Goal: Task Accomplishment & Management: Use online tool/utility

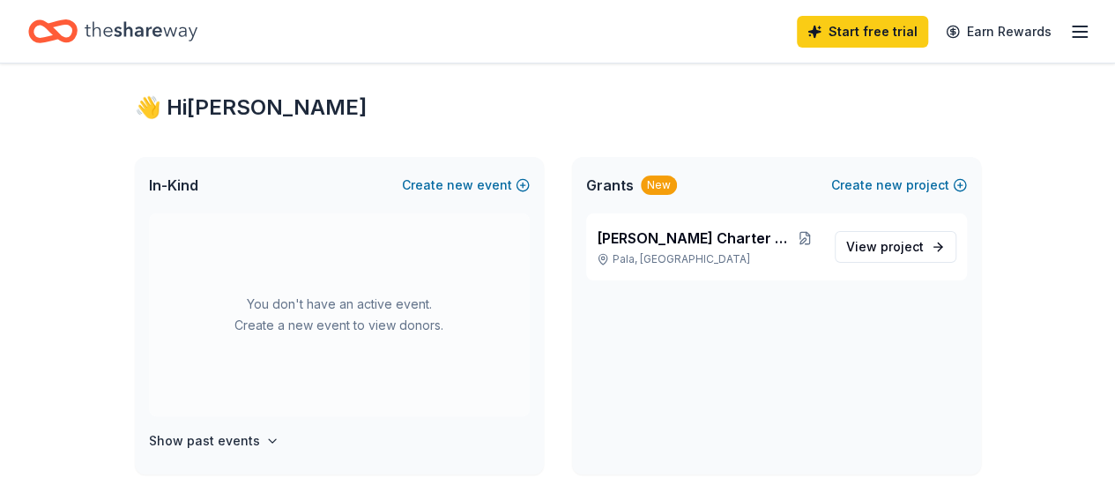
scroll to position [28, 0]
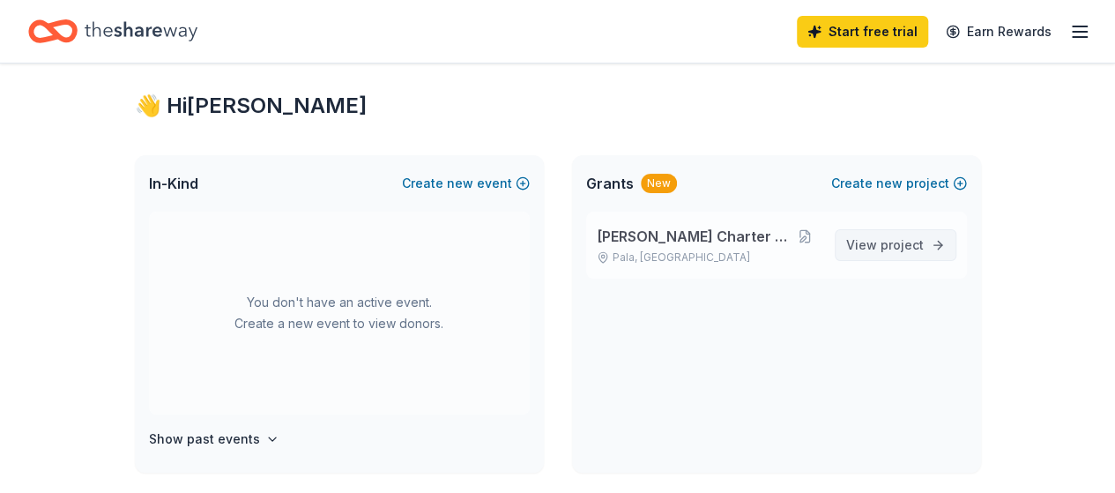
click at [881, 238] on span "View project" at bounding box center [885, 245] width 78 height 21
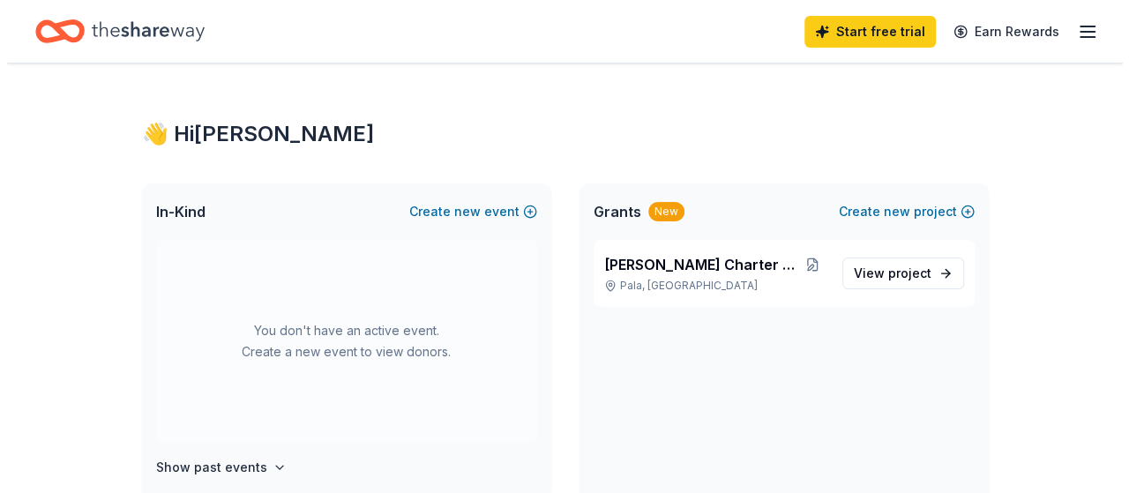
scroll to position [28, 0]
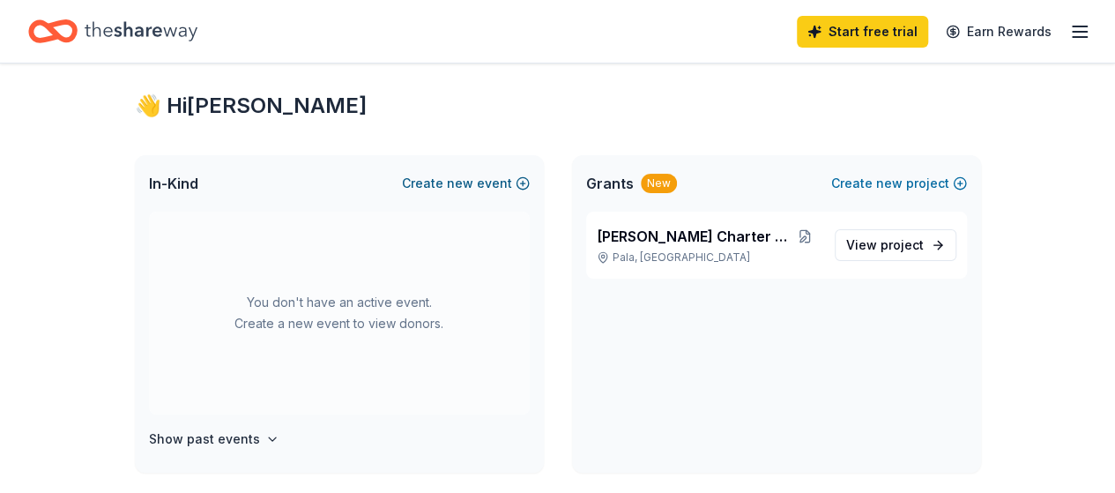
click at [473, 183] on span "new" at bounding box center [460, 183] width 26 height 21
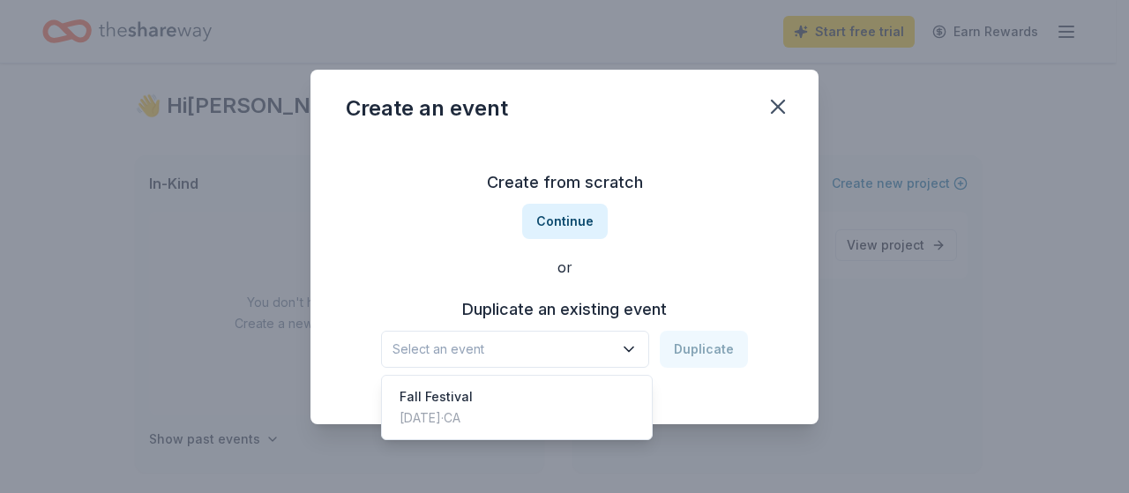
click at [633, 348] on icon "button" at bounding box center [628, 348] width 9 height 4
click at [506, 393] on div "Fall Festival [DATE] · CA" at bounding box center [516, 407] width 263 height 56
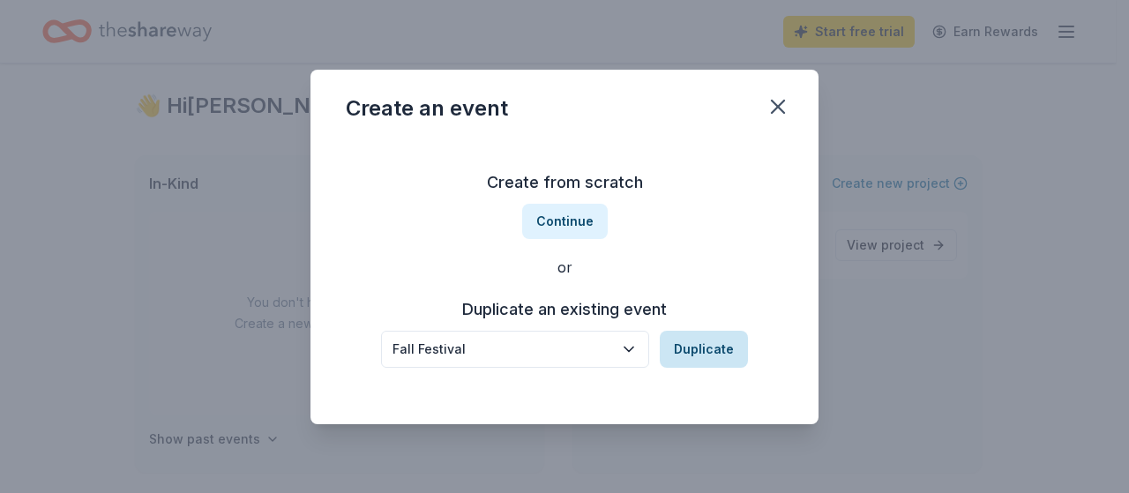
click at [704, 346] on button "Duplicate" at bounding box center [703, 349] width 88 height 37
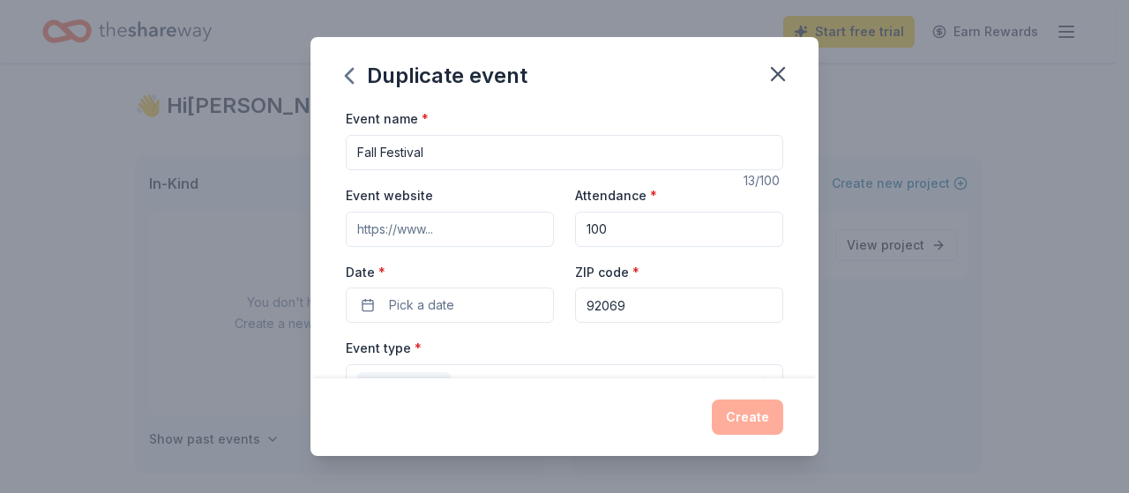
click at [375, 153] on input "Fall Festival" at bounding box center [564, 152] width 437 height 35
type input "Spring Festival"
click at [452, 229] on input "Event website" at bounding box center [450, 229] width 208 height 35
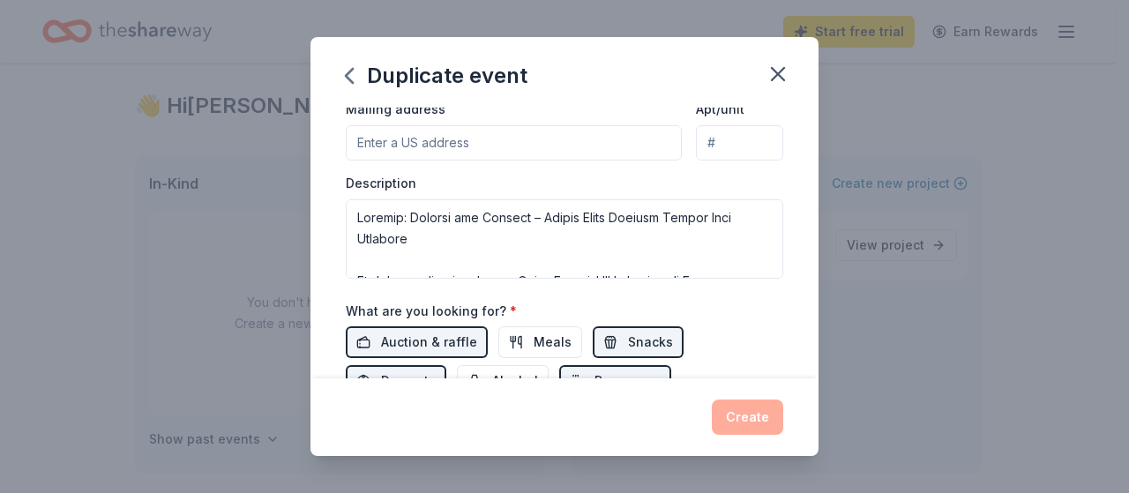
scroll to position [418, 0]
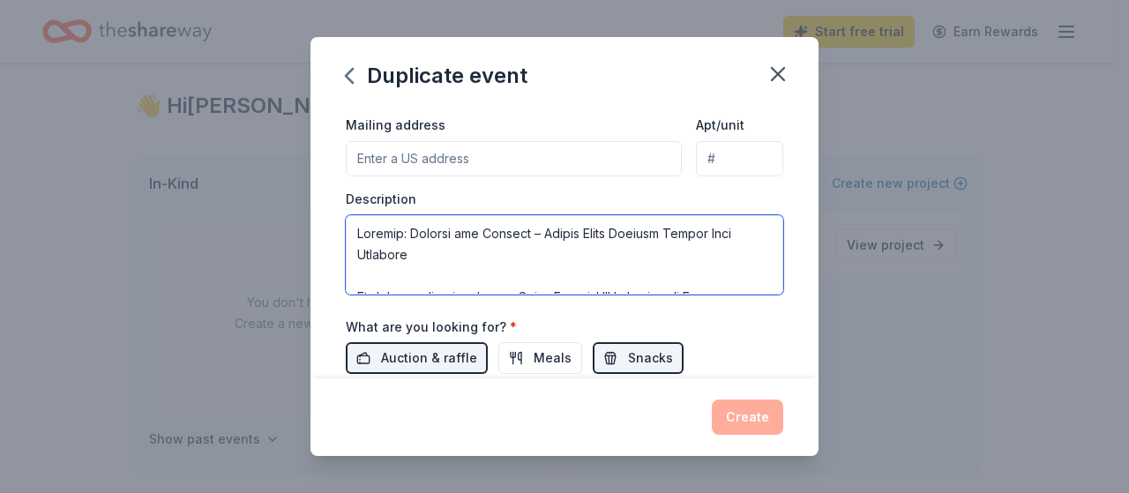
click at [726, 230] on textarea at bounding box center [564, 254] width 437 height 79
click at [643, 260] on textarea at bounding box center [564, 254] width 437 height 79
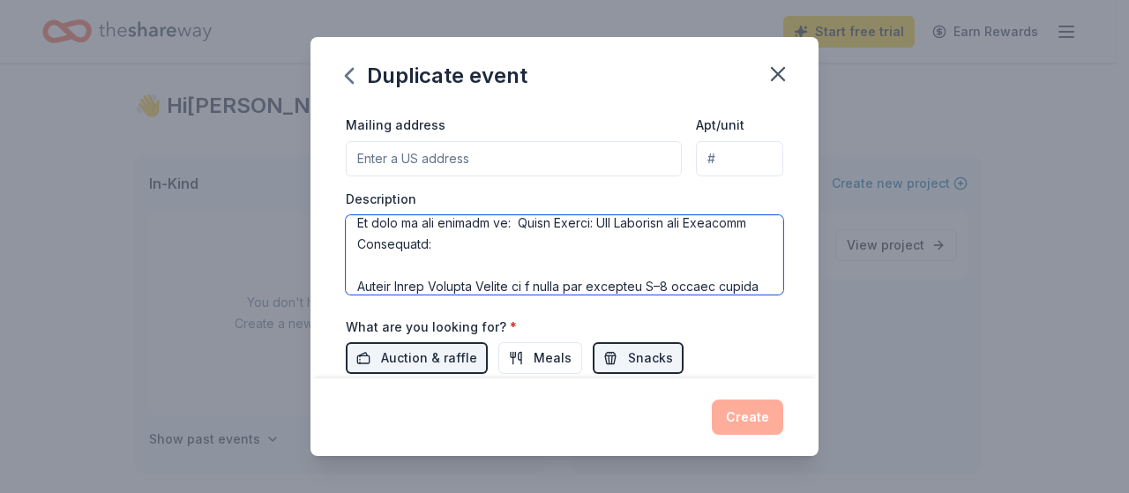
scroll to position [95, 0]
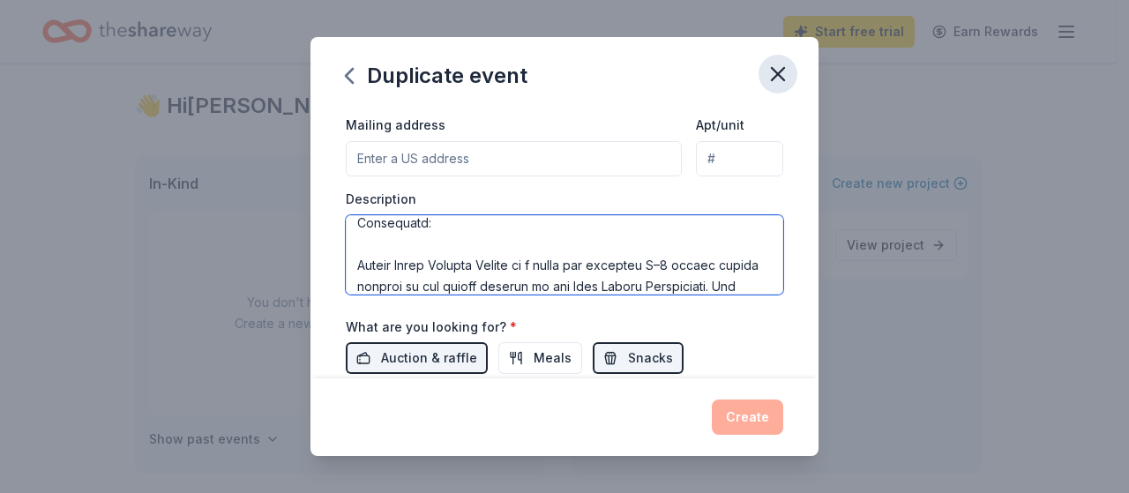
type textarea "Loremip: Dolorsi ame Consect – Adipis Elits Doeiusm Tempor Incidi Utlabore Et d…"
click at [783, 71] on icon "button" at bounding box center [777, 74] width 25 height 25
click at [781, 72] on icon "button" at bounding box center [777, 74] width 25 height 25
click at [776, 75] on icon "button" at bounding box center [777, 74] width 12 height 12
